Goal: Information Seeking & Learning: Learn about a topic

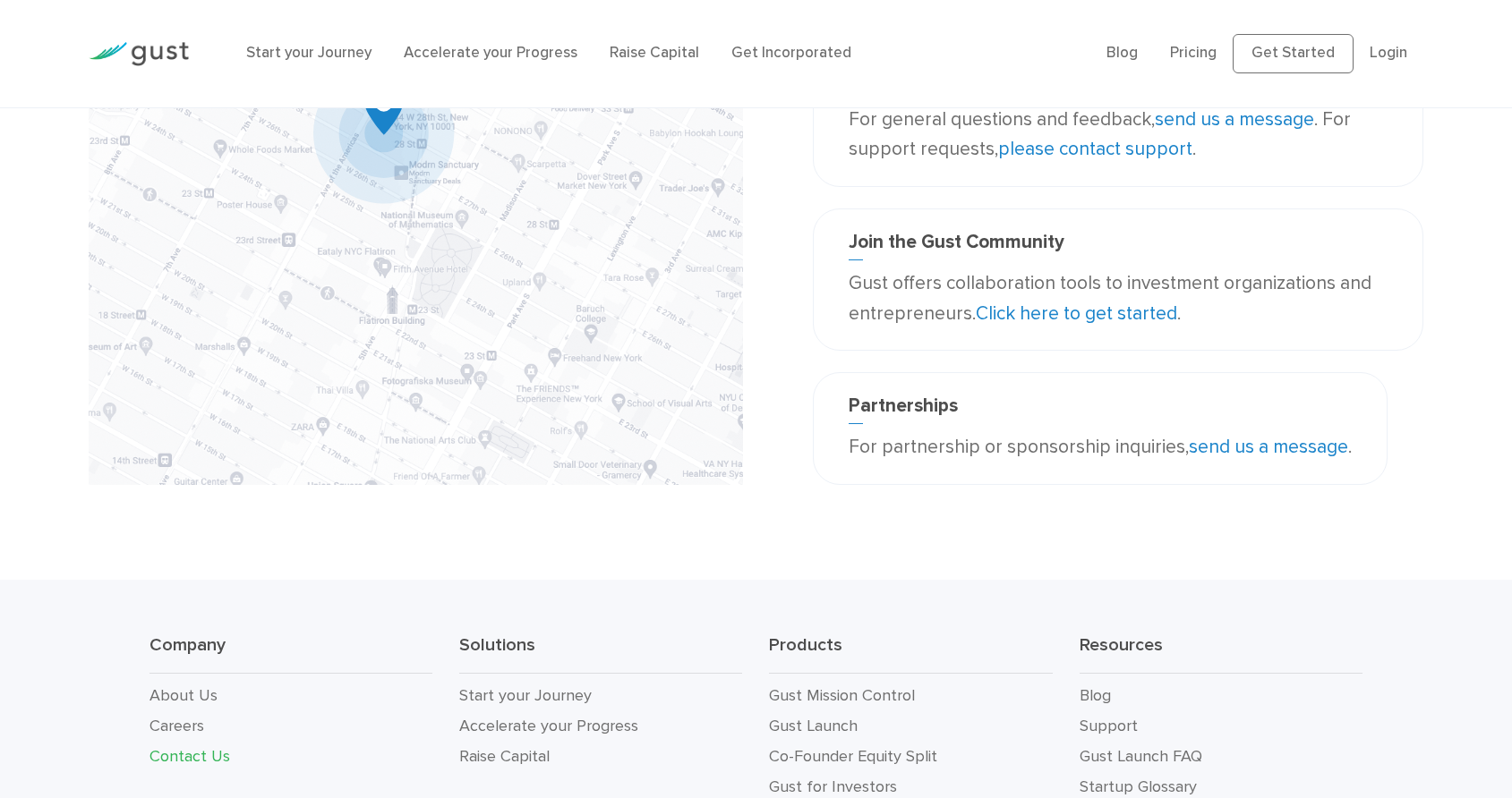
scroll to position [314, 0]
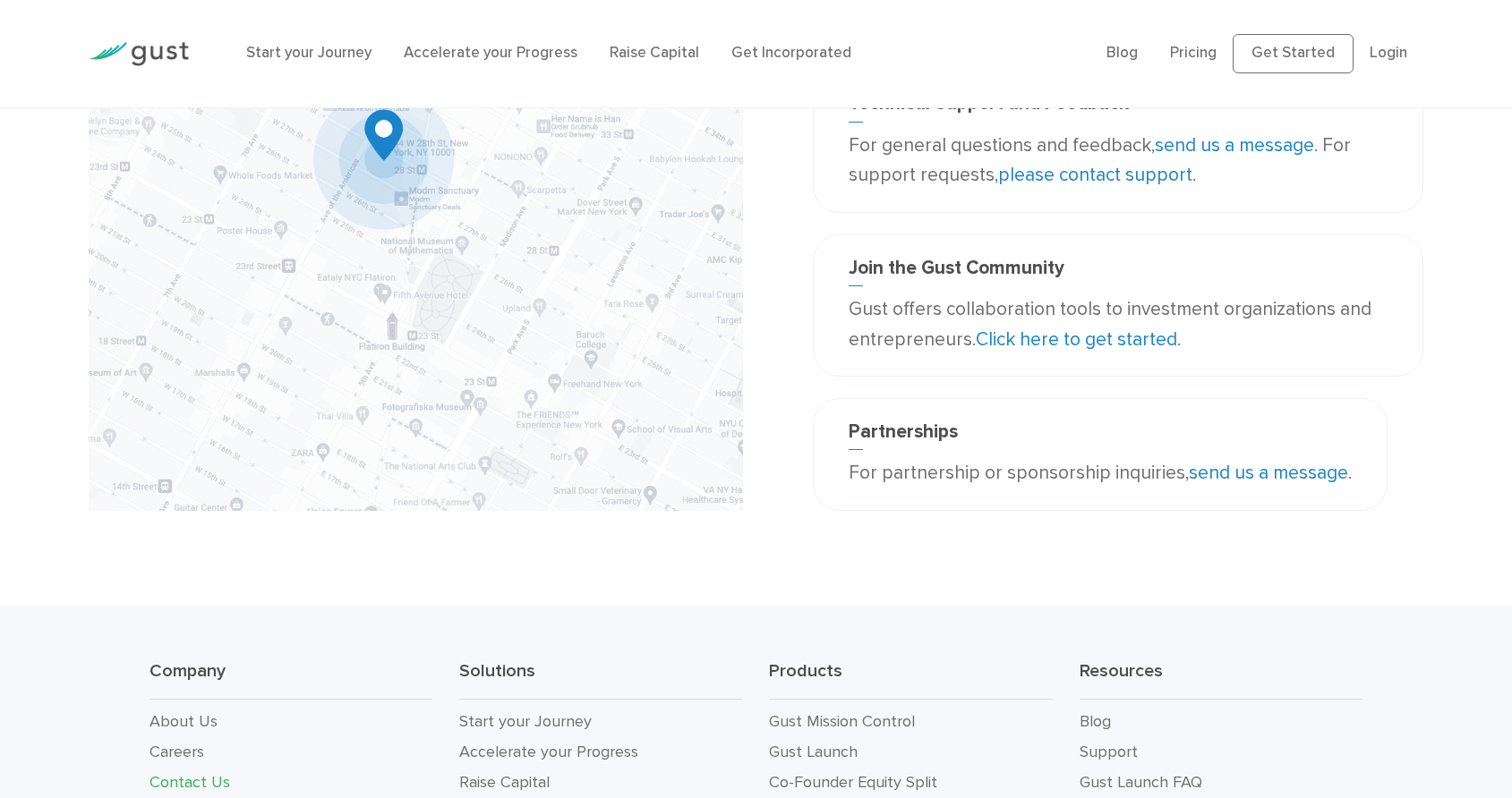
click at [1085, 351] on link "Click here to get started" at bounding box center [1076, 339] width 202 height 23
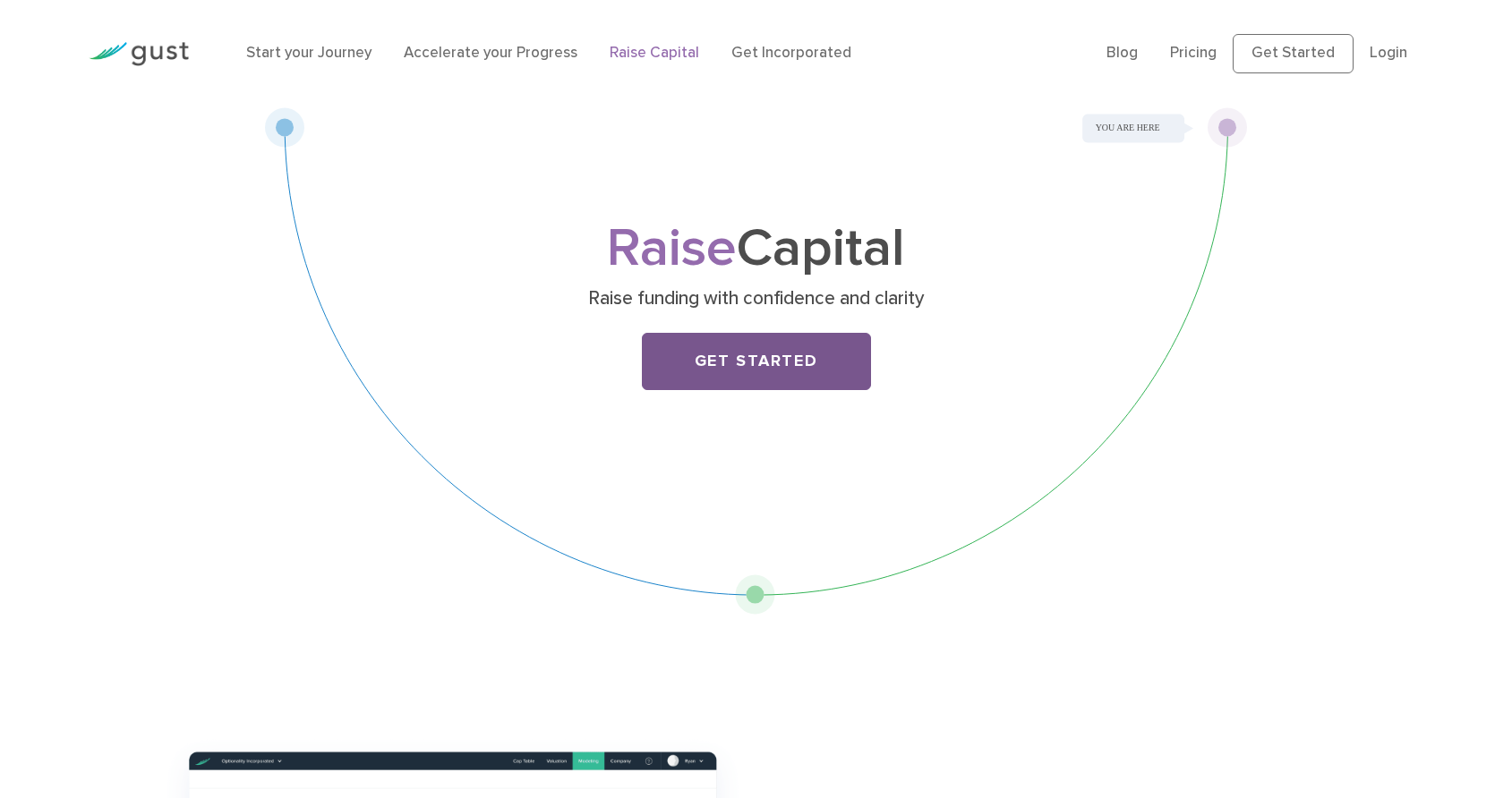
click at [759, 390] on link "Get Started" at bounding box center [756, 361] width 229 height 57
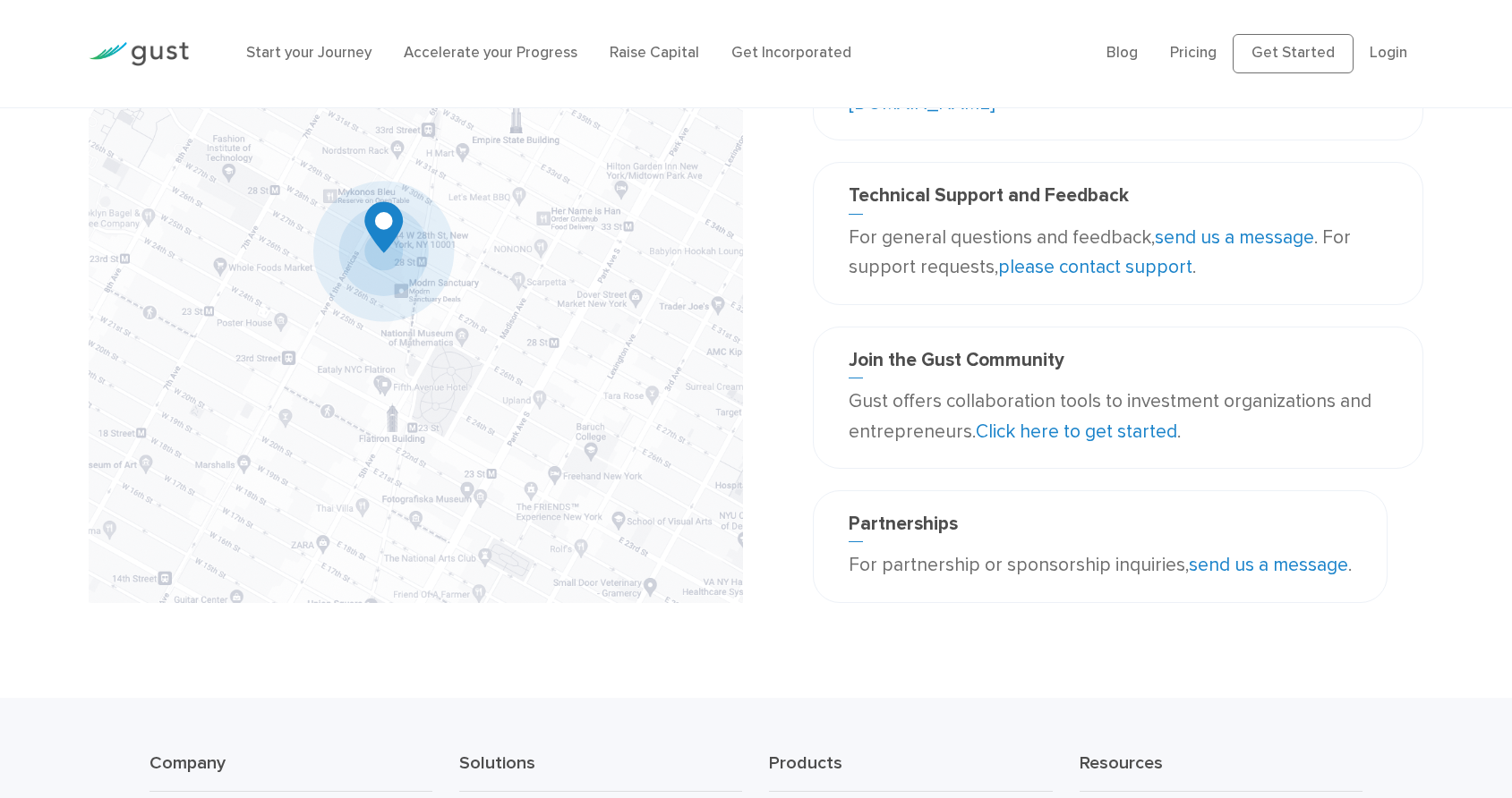
scroll to position [123, 0]
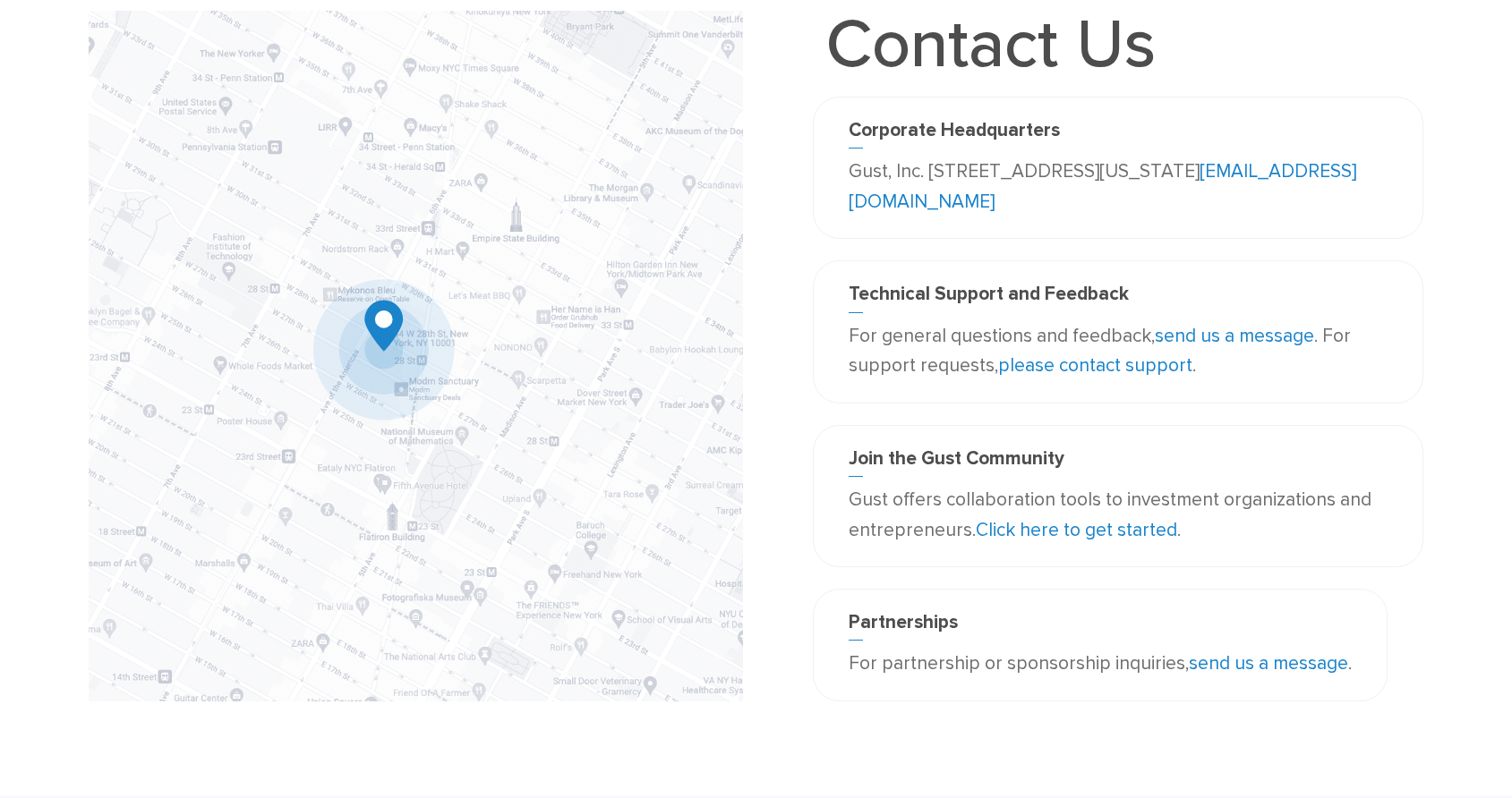
click at [1035, 376] on link "please contact support" at bounding box center [1095, 365] width 195 height 23
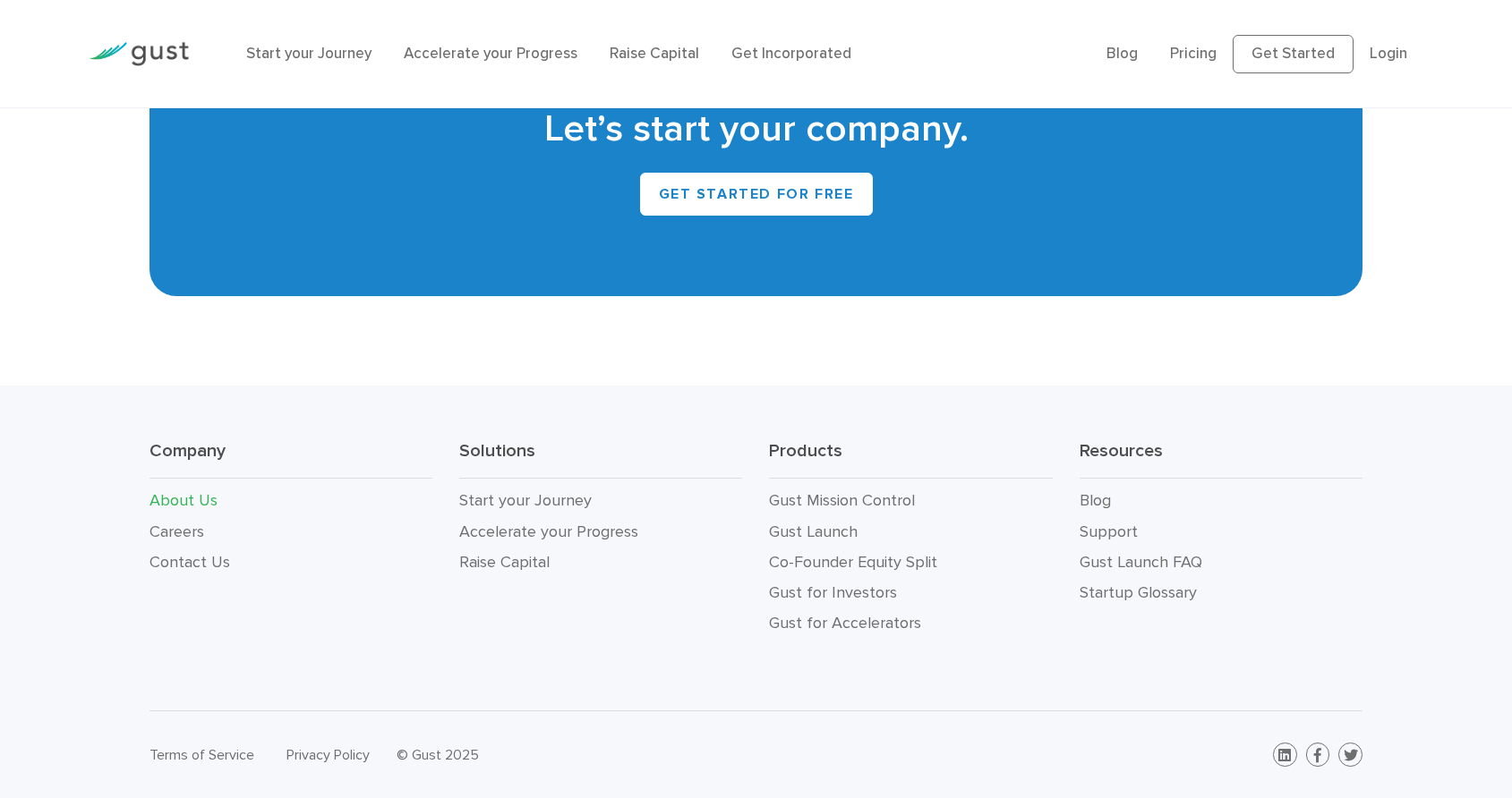
scroll to position [1949, 0]
click at [533, 572] on link "Raise Capital" at bounding box center [504, 562] width 90 height 19
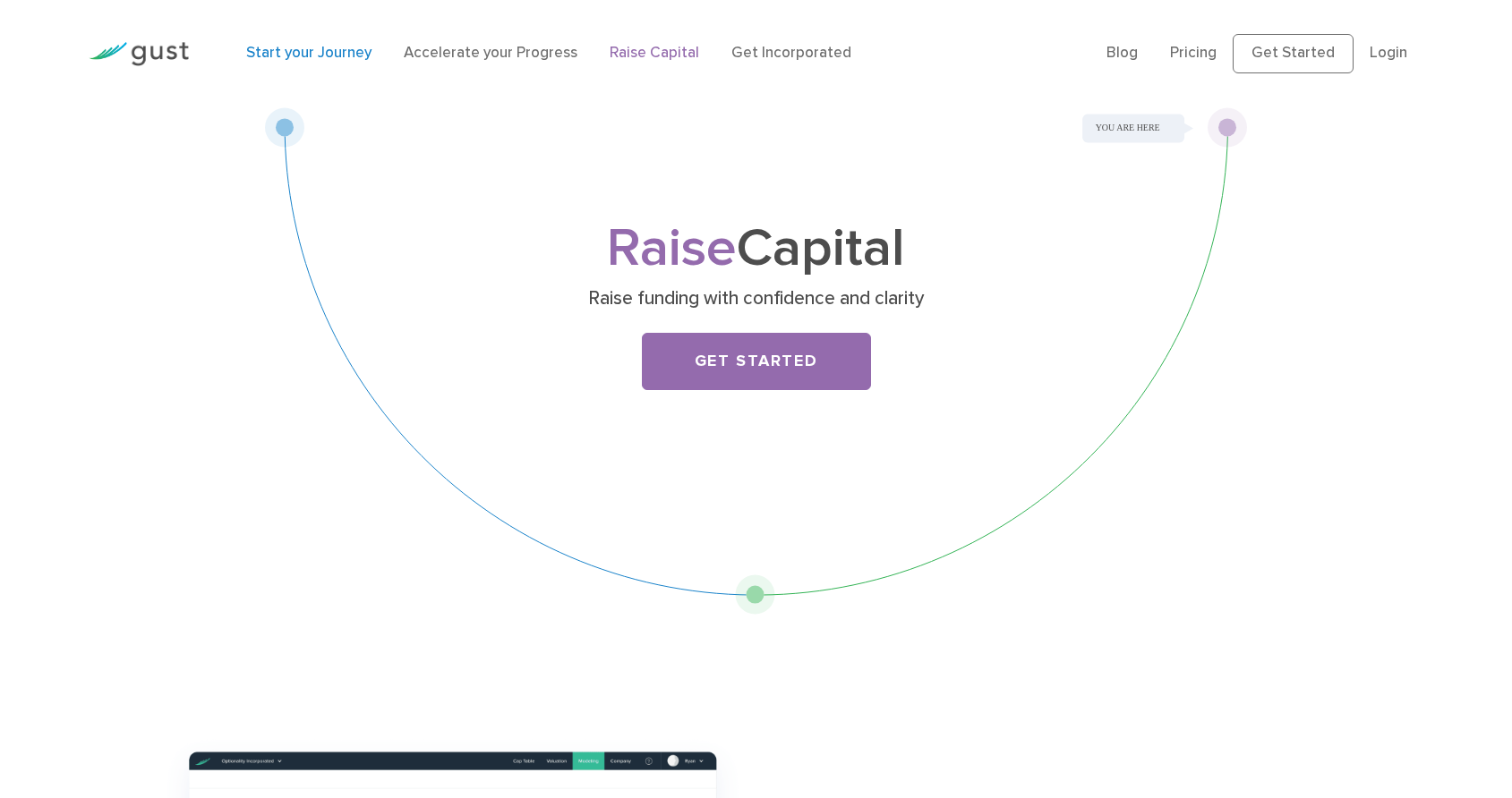
click at [331, 61] on link "Start your Journey" at bounding box center [308, 52] width 126 height 18
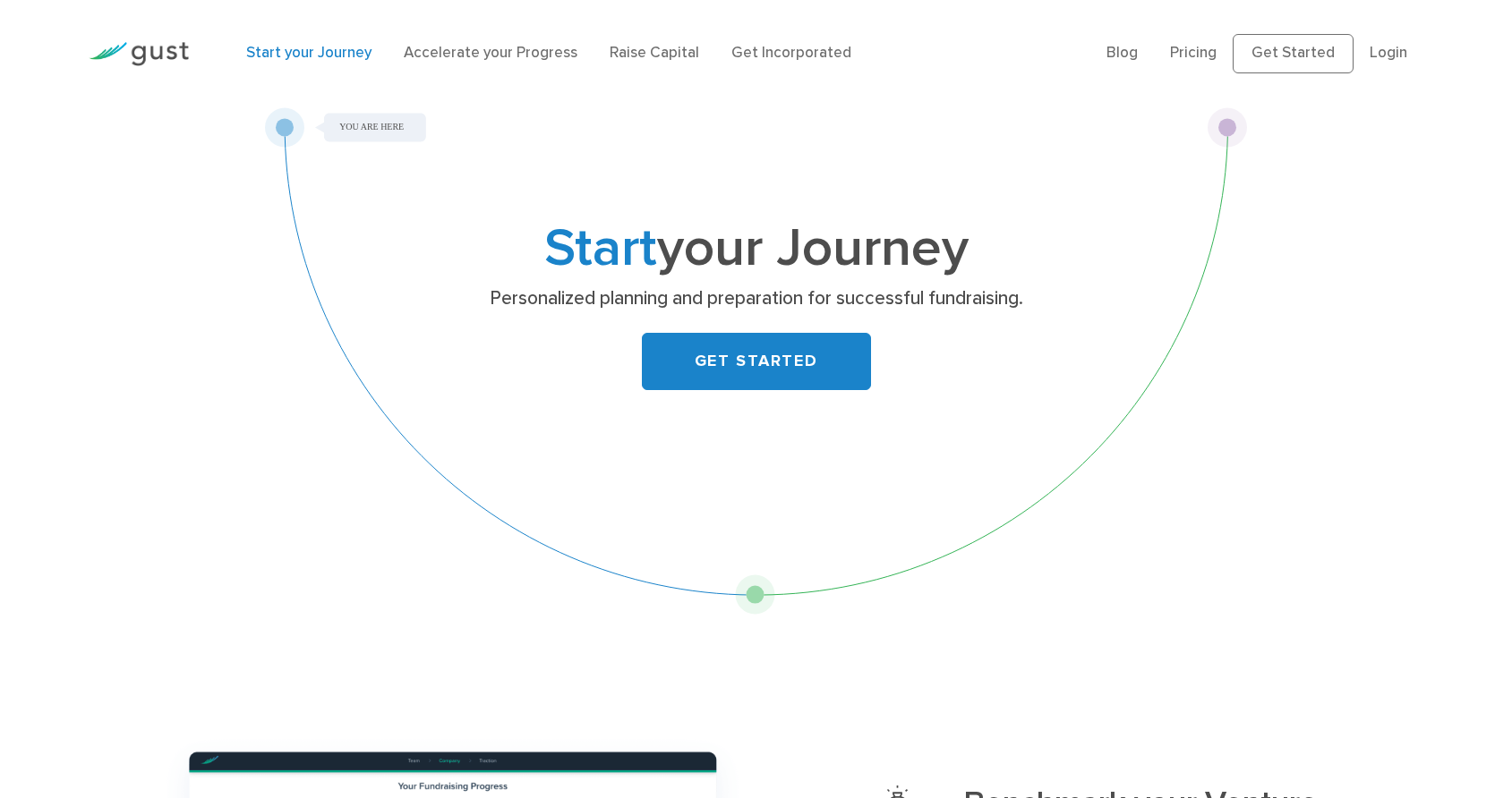
click at [503, 52] on li "Accelerate your Progress" at bounding box center [490, 54] width 174 height 24
click at [502, 59] on link "Accelerate your Progress" at bounding box center [490, 52] width 174 height 18
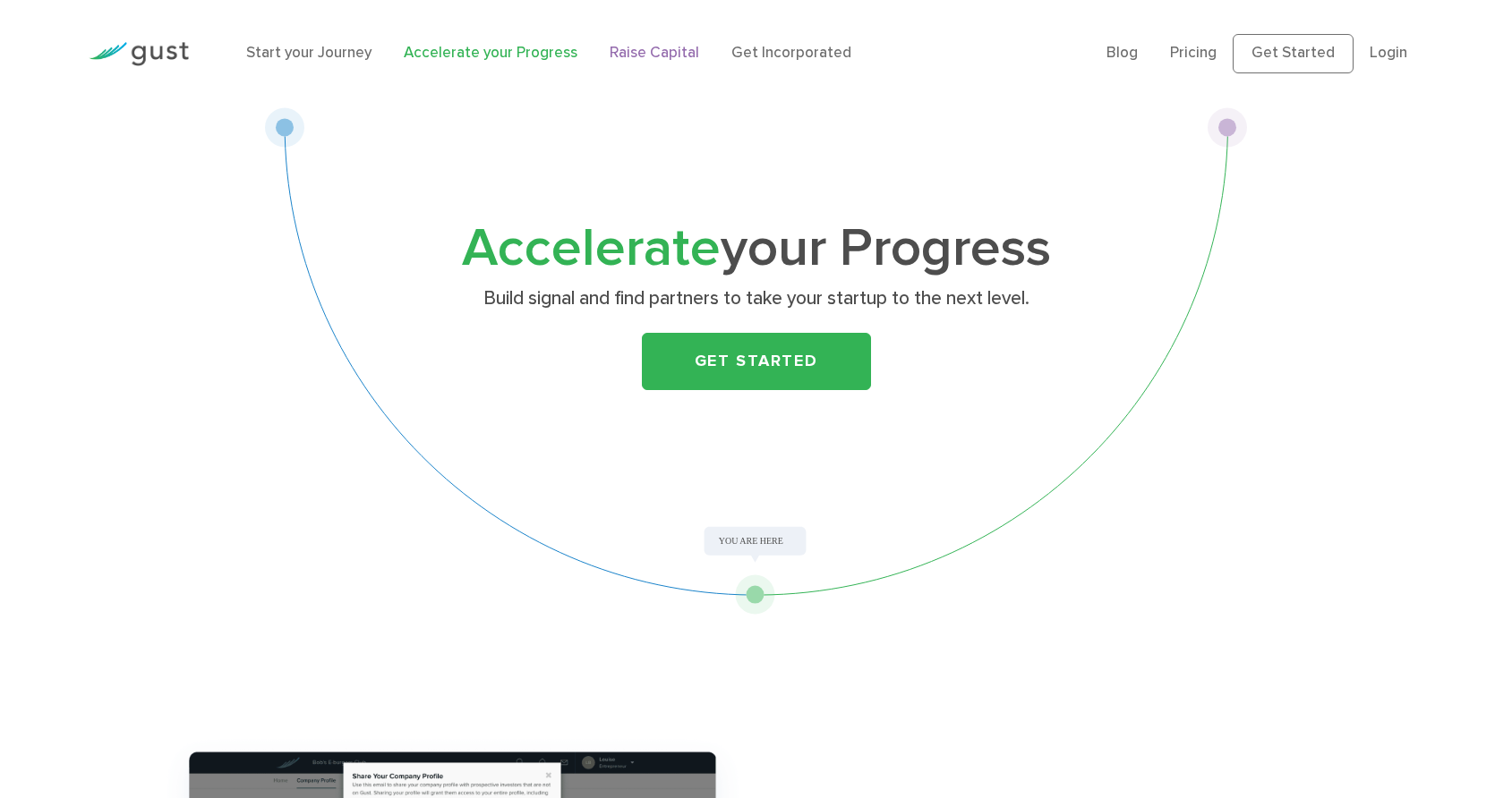
click at [690, 61] on link "Raise Capital" at bounding box center [654, 52] width 90 height 18
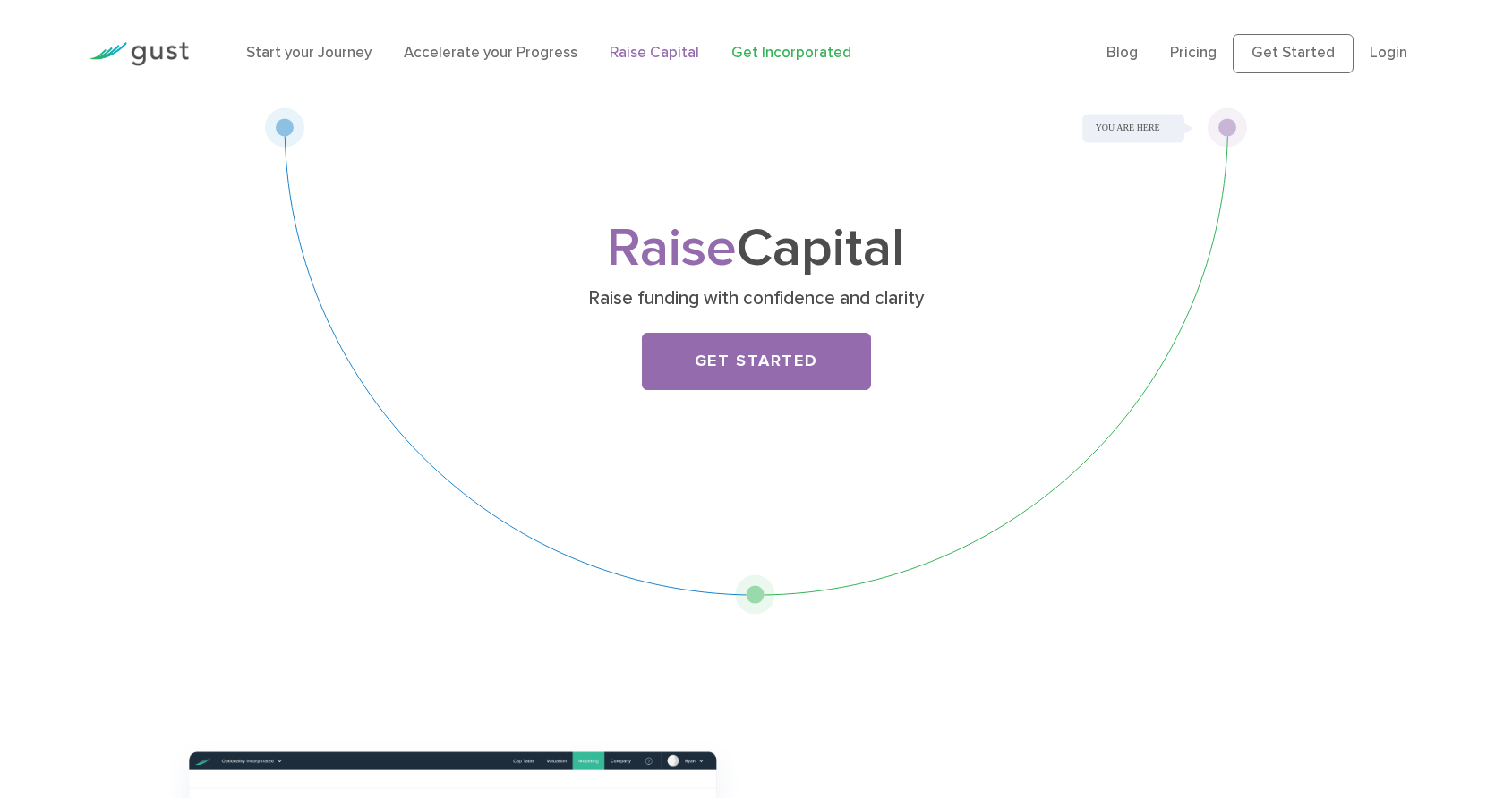
click at [832, 61] on link "Get Incorporated" at bounding box center [791, 52] width 120 height 18
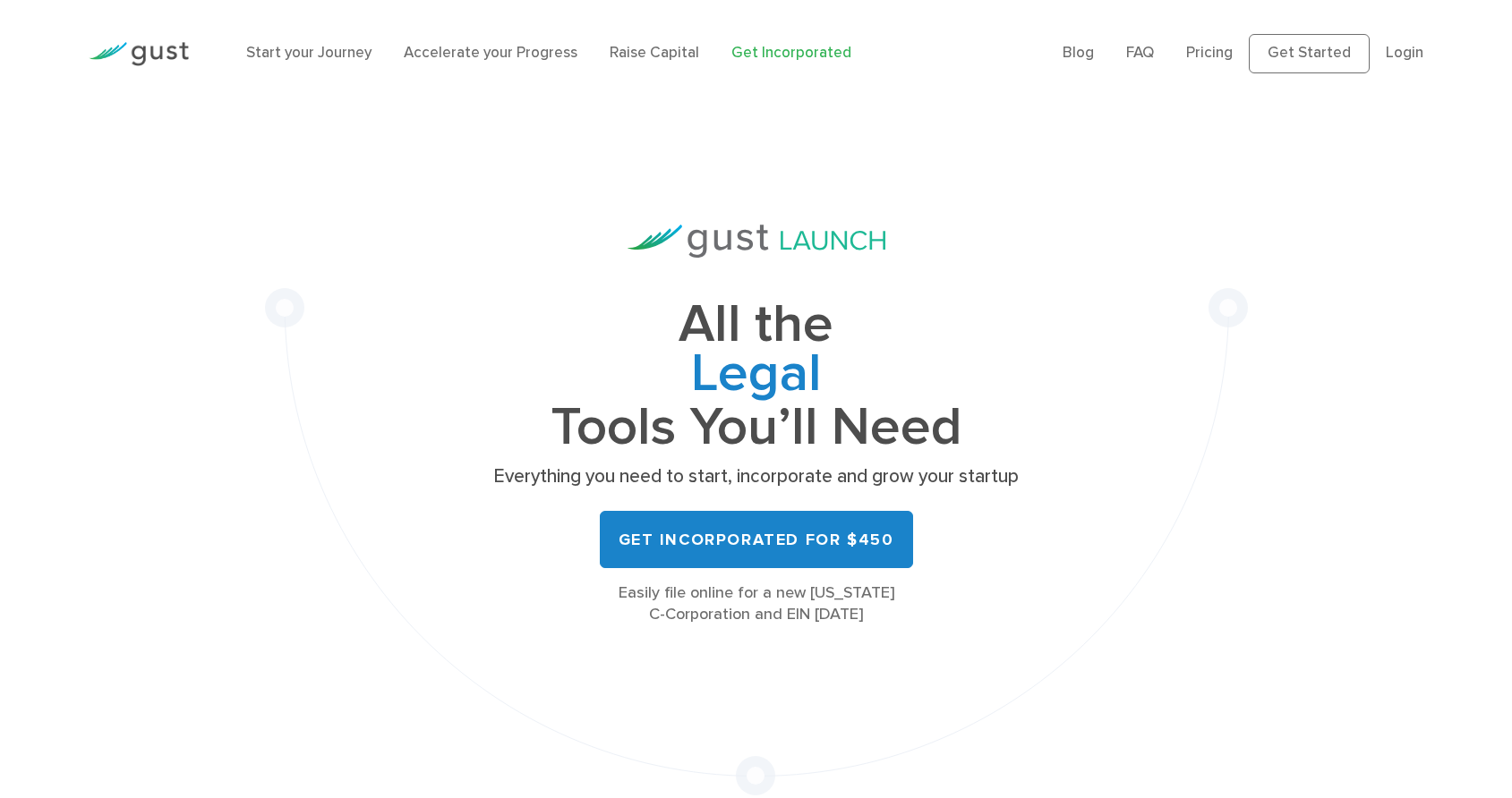
click at [832, 61] on link "Get Incorporated" at bounding box center [791, 52] width 120 height 18
click at [699, 61] on link "Raise Capital" at bounding box center [654, 52] width 90 height 18
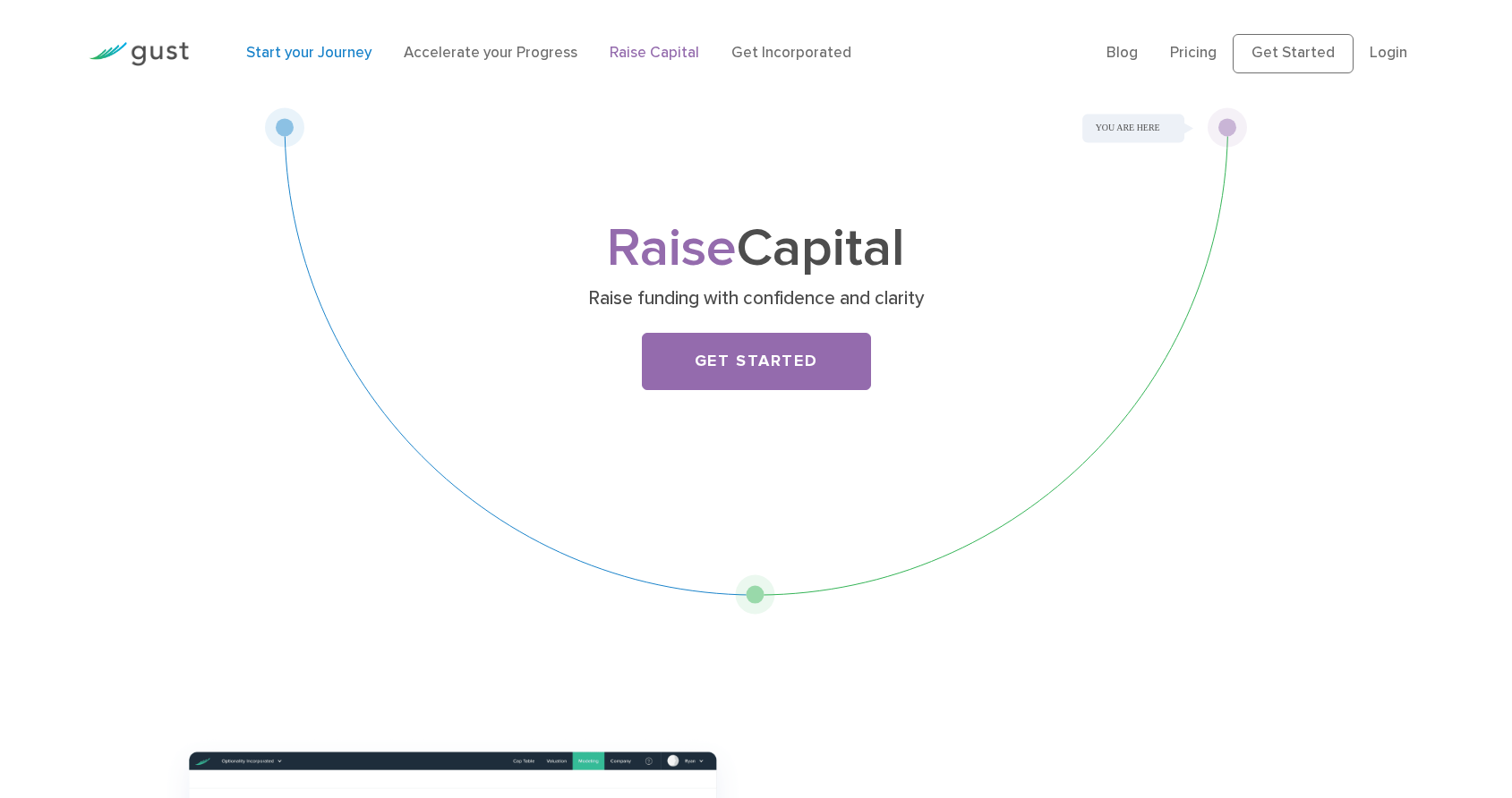
click at [272, 61] on link "Start your Journey" at bounding box center [308, 52] width 126 height 18
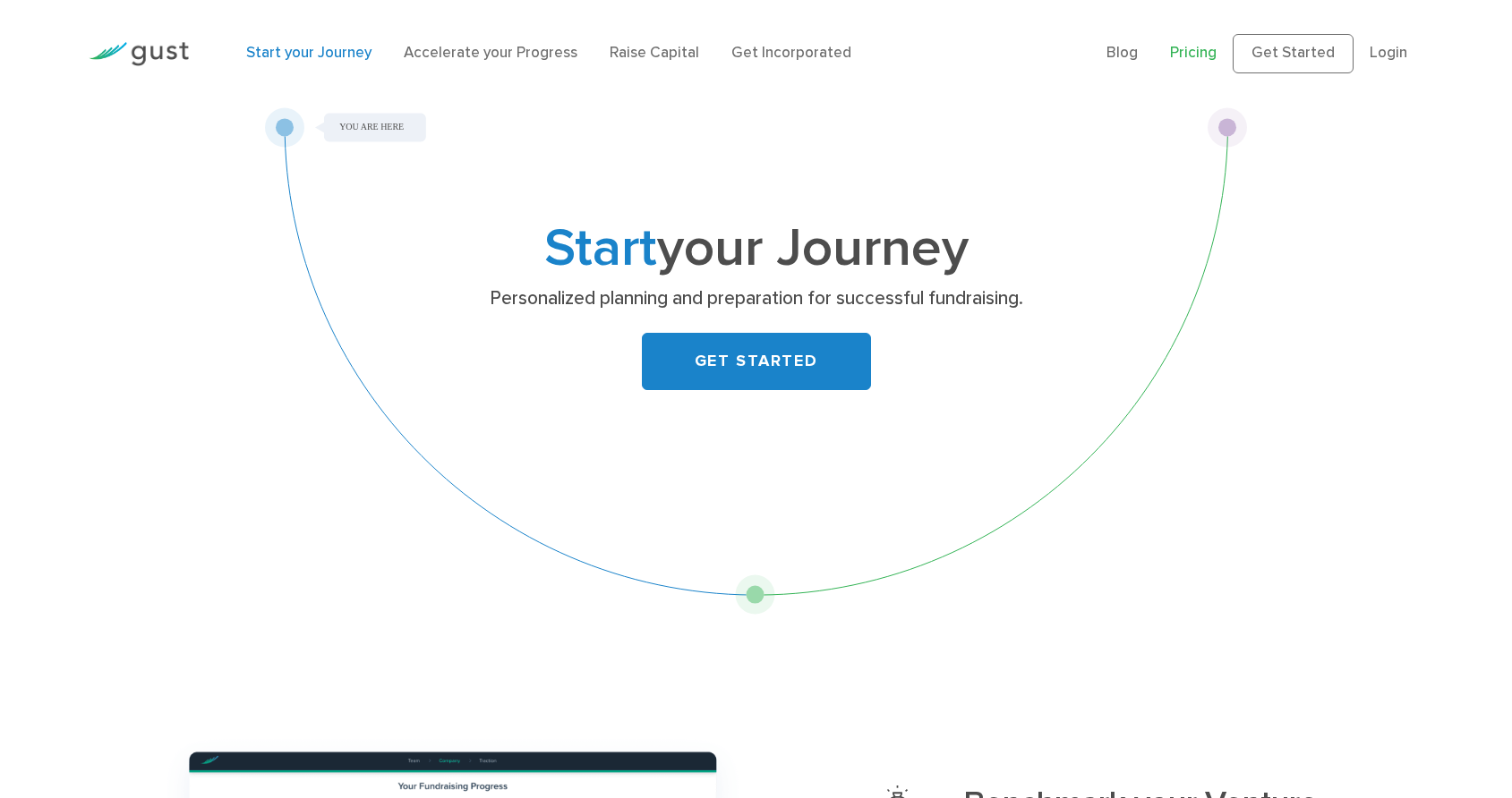
click at [1170, 60] on link "Pricing" at bounding box center [1193, 52] width 46 height 18
click at [344, 61] on link "Start your Journey" at bounding box center [308, 52] width 126 height 18
click at [807, 390] on link "GET STARTED" at bounding box center [756, 361] width 229 height 57
click at [780, 389] on link "GET STARTED" at bounding box center [756, 361] width 229 height 57
click at [517, 61] on link "Accelerate your Progress" at bounding box center [490, 52] width 174 height 18
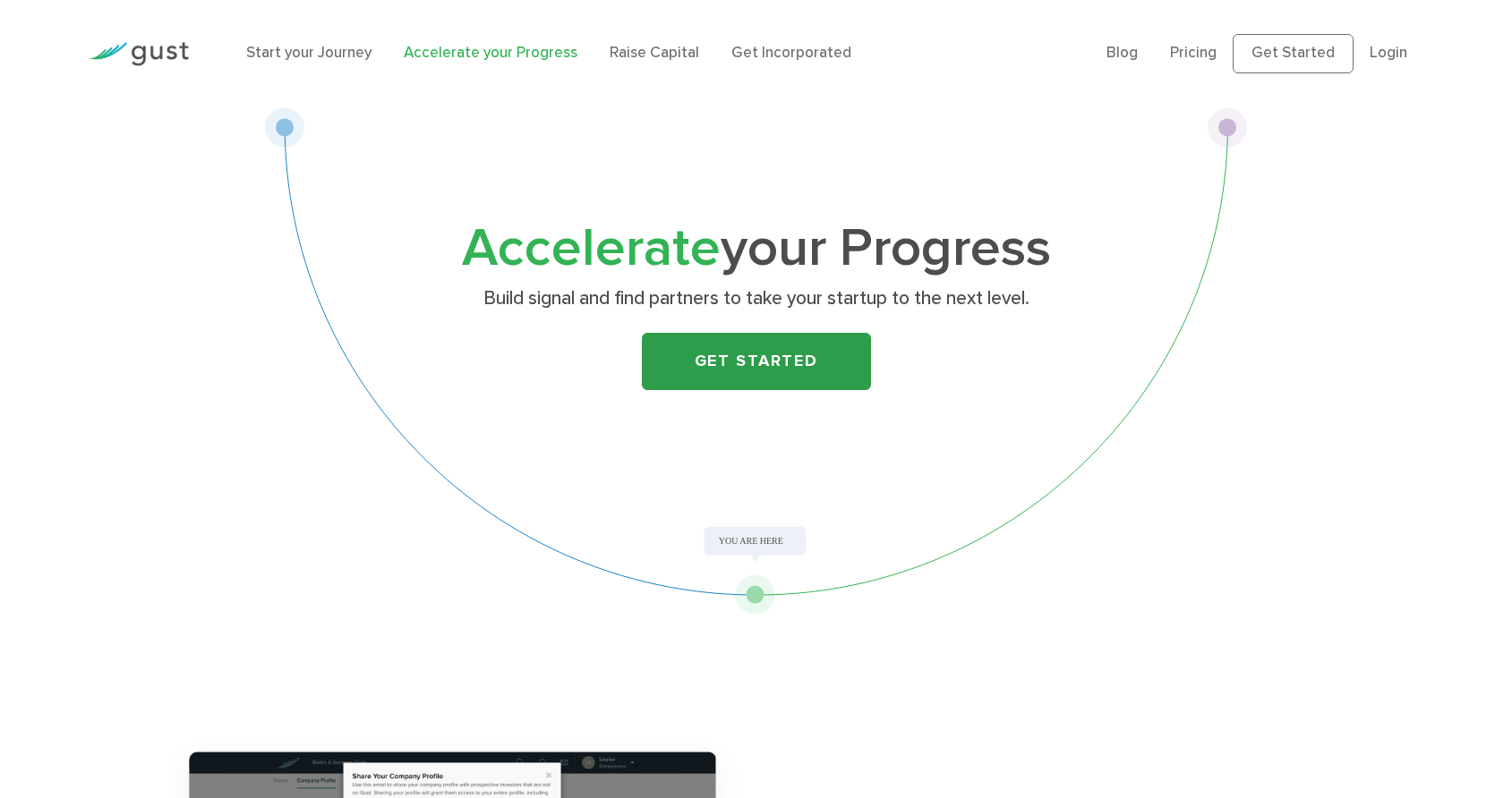
click at [804, 384] on link "Get Started" at bounding box center [756, 361] width 229 height 57
